Goal: Information Seeking & Learning: Learn about a topic

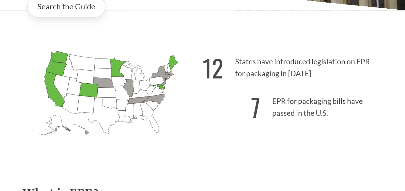
scroll to position [161, 0]
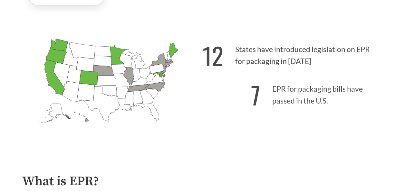
click at [53, 84] on icon "[US_STATE] Passed: 1" at bounding box center [54, 77] width 21 height 35
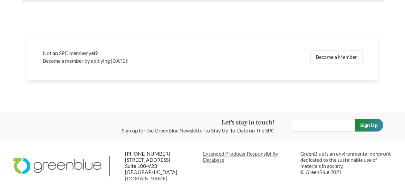
scroll to position [1259, 0]
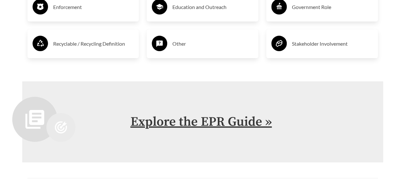
click at [238, 122] on link "Explore the EPR Guide »" at bounding box center [200, 122] width 141 height 16
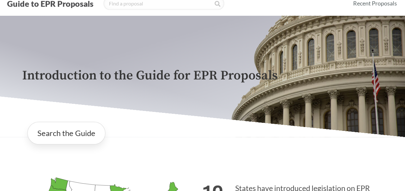
scroll to position [32, 0]
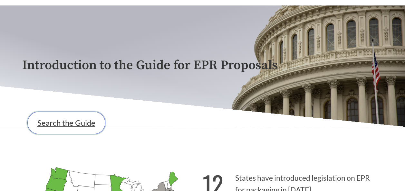
click at [84, 134] on link "Search the Guide" at bounding box center [66, 123] width 78 height 23
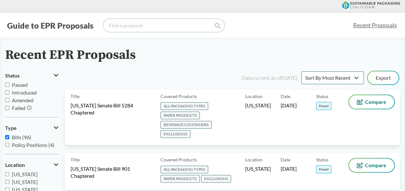
click at [147, 26] on input "search" at bounding box center [163, 25] width 121 height 13
type input "[US_STATE]"
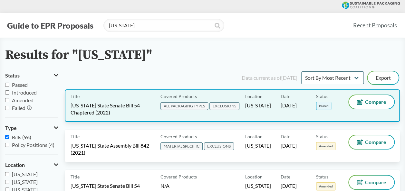
click at [125, 98] on div "Title [US_STATE] State Senate Bill 54 Chaptered (2022)" at bounding box center [113, 105] width 87 height 21
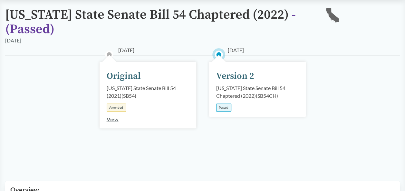
scroll to position [64, 0]
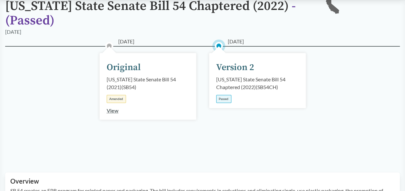
click at [252, 73] on div "Version 2" at bounding box center [235, 68] width 38 height 14
click at [248, 69] on div "Version 2" at bounding box center [235, 68] width 38 height 14
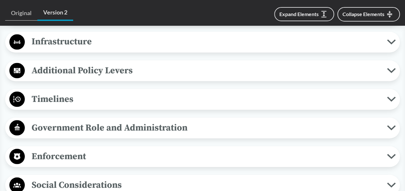
scroll to position [547, 0]
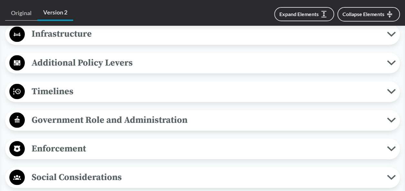
click at [112, 85] on span "Timelines" at bounding box center [206, 91] width 362 height 14
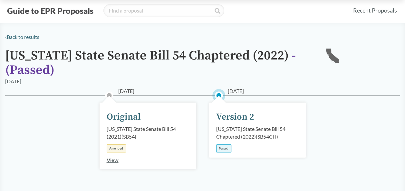
scroll to position [0, 0]
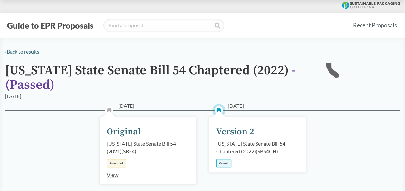
click at [51, 29] on button "Guide to EPR Proposals" at bounding box center [50, 25] width 90 height 10
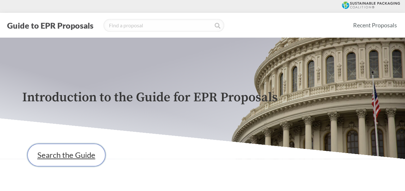
click at [81, 157] on link "Search the Guide" at bounding box center [66, 155] width 78 height 23
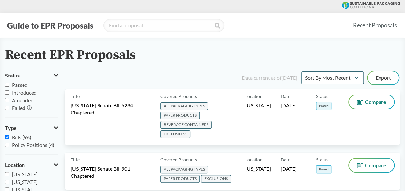
click at [15, 62] on h2 "Recent EPR Proposals" at bounding box center [70, 55] width 130 height 14
click at [23, 84] on span "Passed" at bounding box center [20, 85] width 16 height 6
click at [9, 84] on input "Passed" at bounding box center [7, 85] width 4 height 4
checkbox input "true"
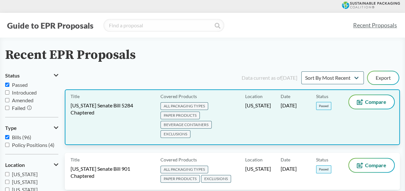
scroll to position [32, 0]
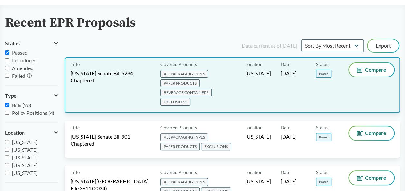
click at [120, 72] on span "[US_STATE] Senate Bill 5284 Chaptered" at bounding box center [111, 77] width 82 height 14
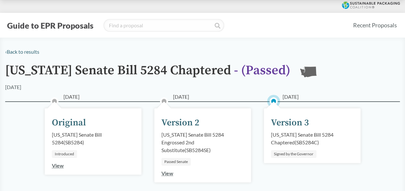
scroll to position [32, 0]
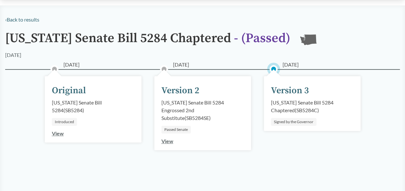
click at [290, 89] on div "Version 3" at bounding box center [290, 91] width 38 height 14
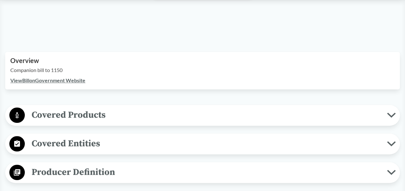
scroll to position [225, 0]
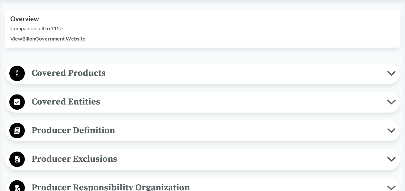
click at [68, 38] on link "View Bill on Government Website" at bounding box center [47, 38] width 75 height 6
click at [285, 64] on div "Covered Products All Packaging Types Covered material means packaging and paper…" at bounding box center [202, 73] width 394 height 21
click at [287, 68] on span "Covered Products" at bounding box center [206, 73] width 362 height 14
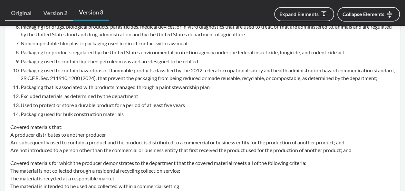
scroll to position [612, 0]
